Goal: Information Seeking & Learning: Learn about a topic

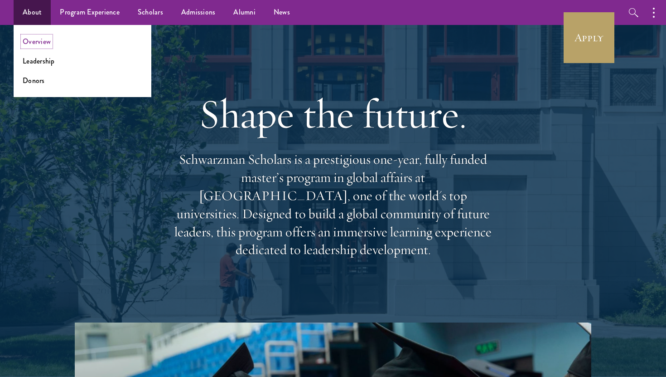
click at [30, 44] on link "Overview" at bounding box center [37, 41] width 28 height 10
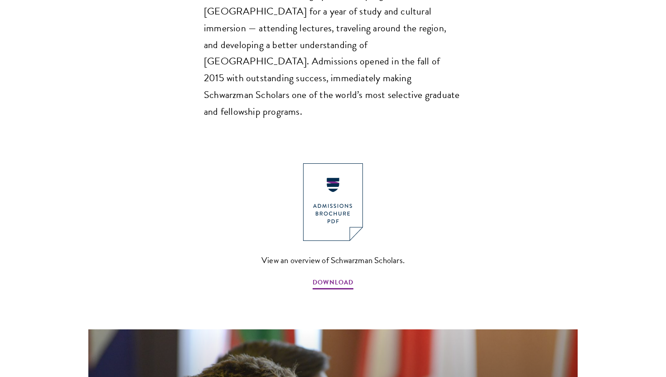
scroll to position [906, 0]
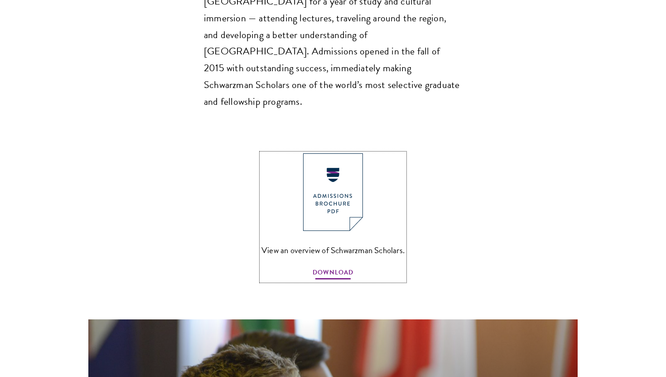
click at [330, 267] on span "DOWNLOAD" at bounding box center [333, 274] width 41 height 14
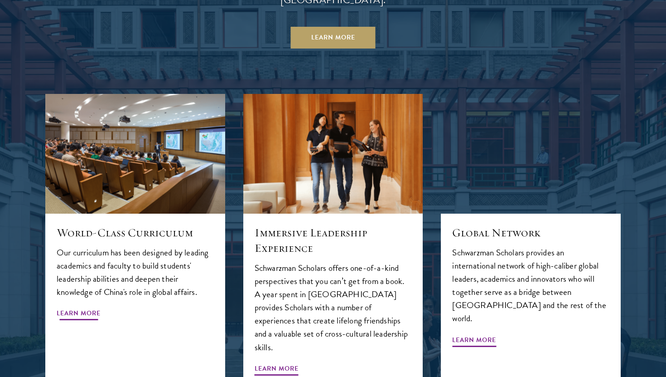
scroll to position [939, 0]
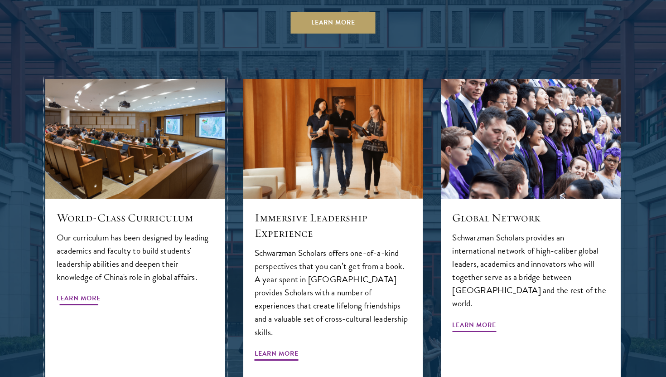
click at [90, 292] on span "Learn More" at bounding box center [79, 299] width 44 height 14
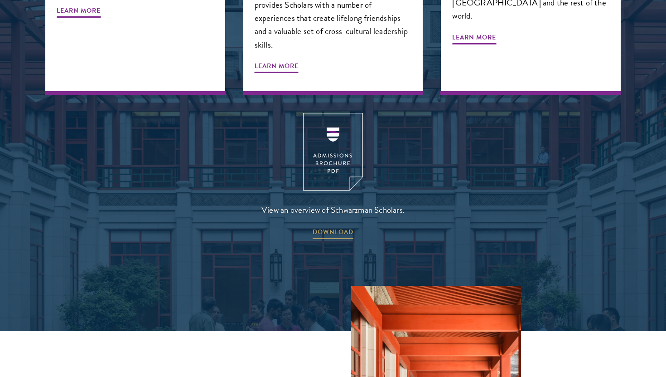
scroll to position [1227, 0]
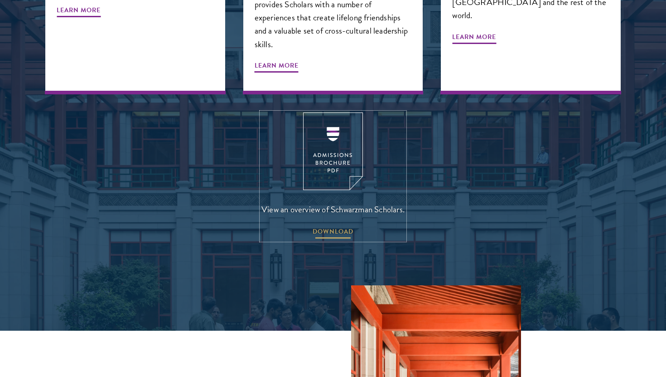
click at [327, 226] on span "DOWNLOAD" at bounding box center [333, 233] width 41 height 14
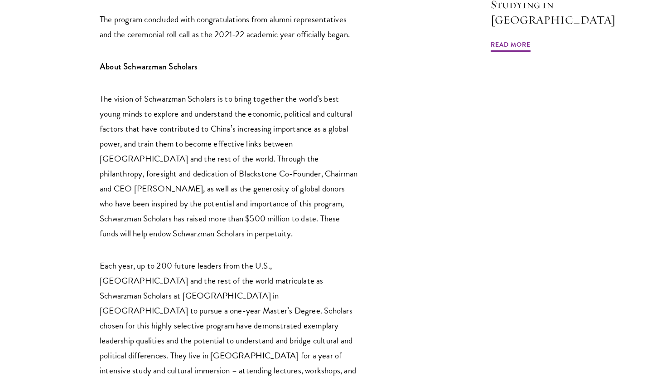
scroll to position [899, 0]
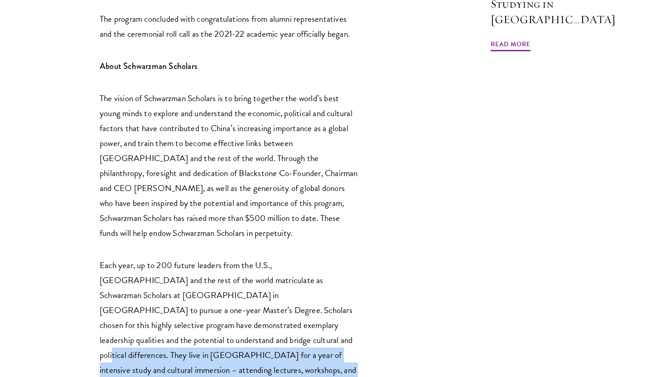
drag, startPoint x: 145, startPoint y: 296, endPoint x: 256, endPoint y: 341, distance: 120.0
click at [256, 341] on p "Each year, up to 200 future leaders from the U.S., China and the rest of the wo…" at bounding box center [229, 340] width 258 height 165
copy p "hey live in Beijing for a year of intensive study and cultural immersion – atte…"
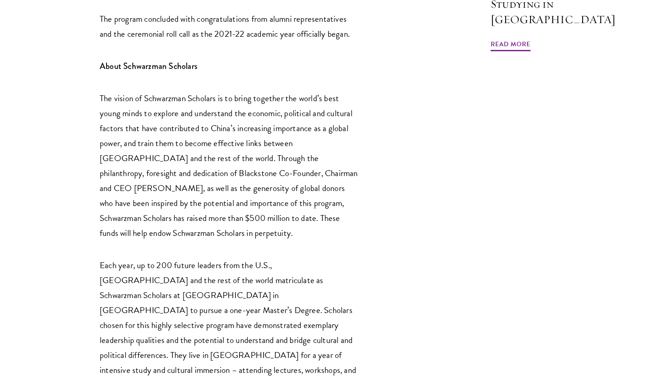
click at [355, 258] on p "Each year, up to 200 future leaders from the U.S., China and the rest of the wo…" at bounding box center [229, 340] width 258 height 165
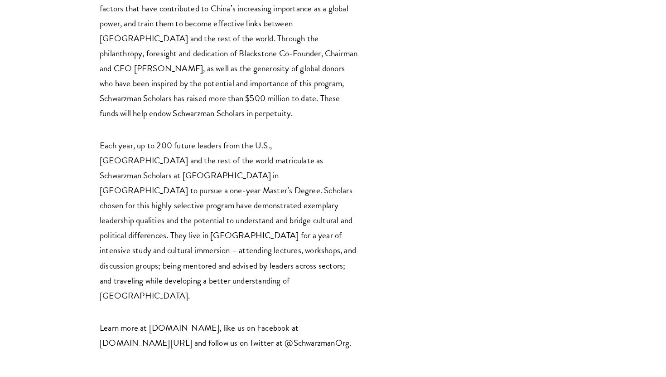
scroll to position [1022, 0]
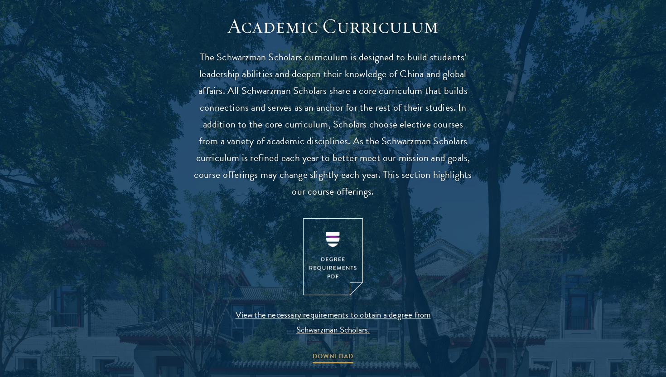
scroll to position [802, 0]
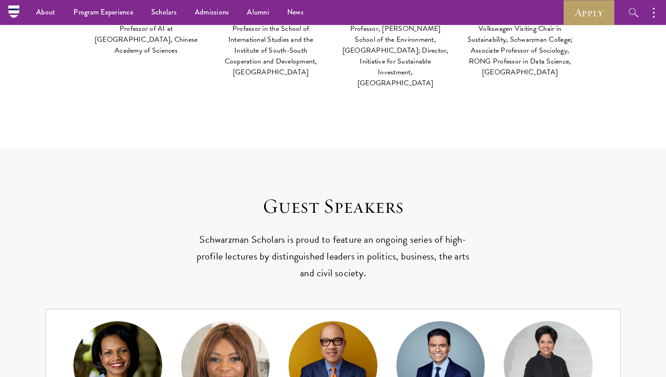
scroll to position [3602, 0]
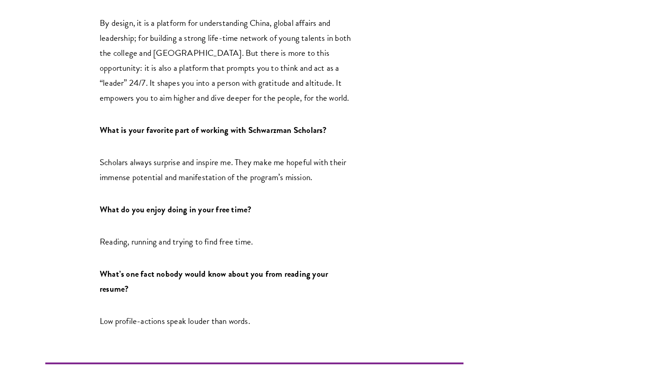
scroll to position [1006, 0]
